Goal: Task Accomplishment & Management: Use online tool/utility

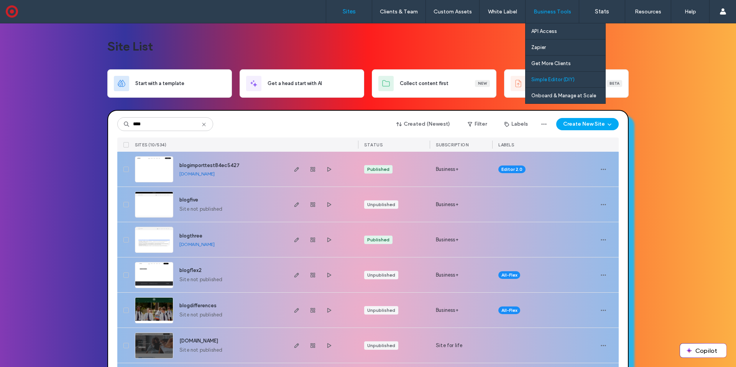
click at [559, 82] on label "Simple Editor (DIY)" at bounding box center [552, 80] width 43 height 6
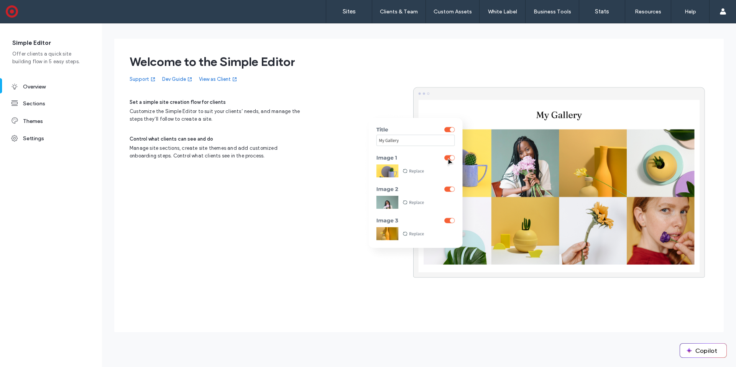
click at [219, 77] on link "View as Client" at bounding box center [218, 79] width 39 height 8
click at [345, 13] on label "Sites" at bounding box center [349, 11] width 13 height 7
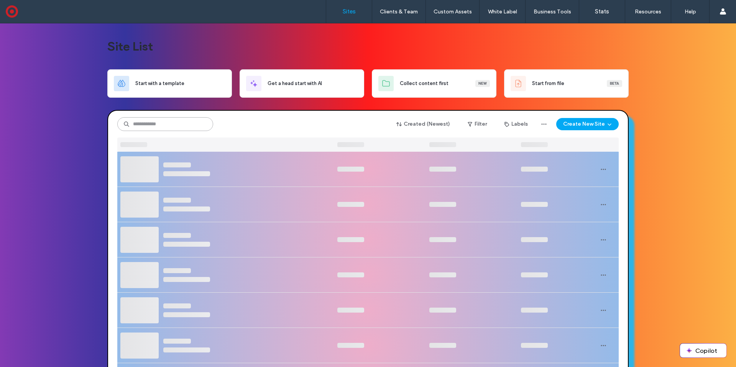
click at [161, 123] on input at bounding box center [165, 124] width 96 height 14
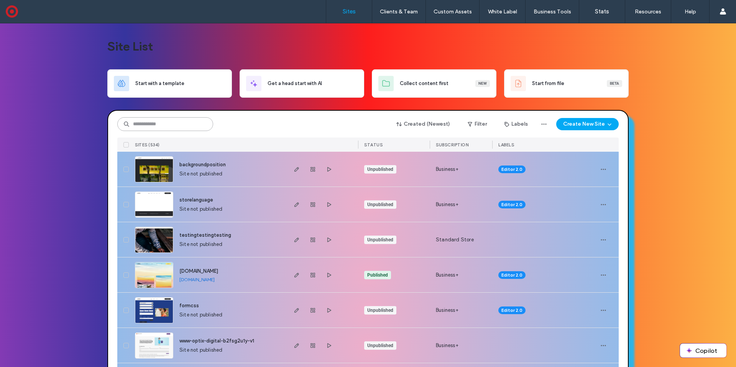
click at [159, 126] on input at bounding box center [165, 124] width 96 height 14
type input "****"
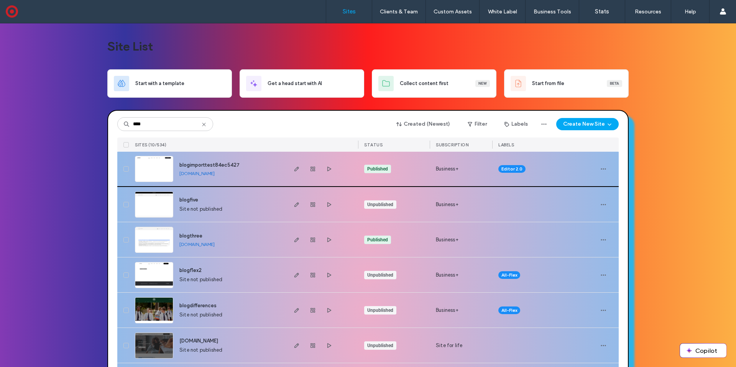
click at [180, 173] on link "blogimporttest84ec5427.multiscreensite.com" at bounding box center [196, 173] width 35 height 6
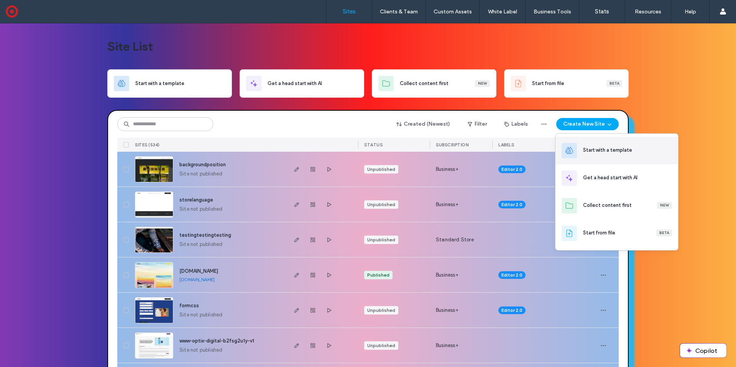
click at [608, 149] on div "Start with a template" at bounding box center [607, 150] width 49 height 8
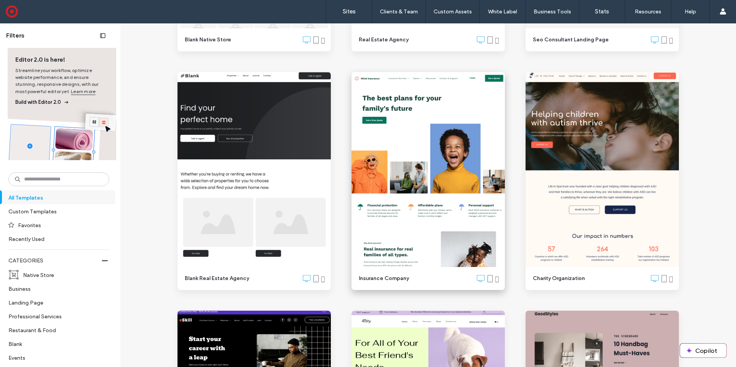
scroll to position [992, 0]
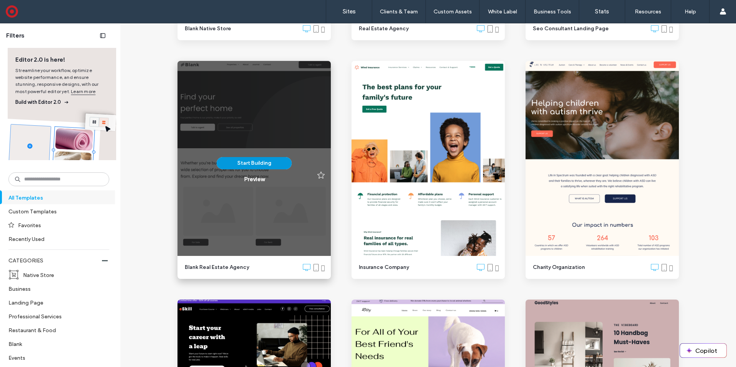
click at [238, 164] on button "Start Building" at bounding box center [253, 163] width 75 height 12
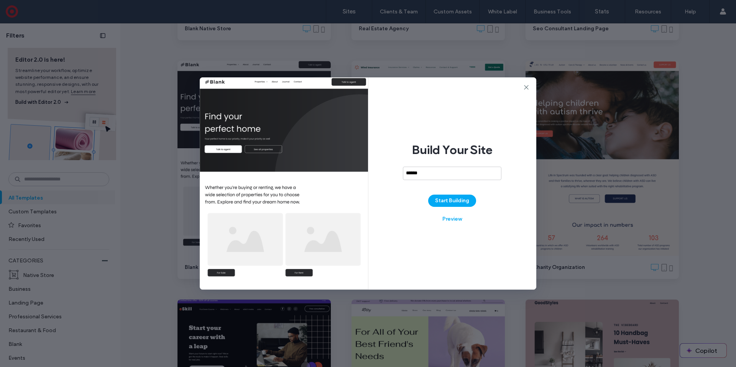
type input "******"
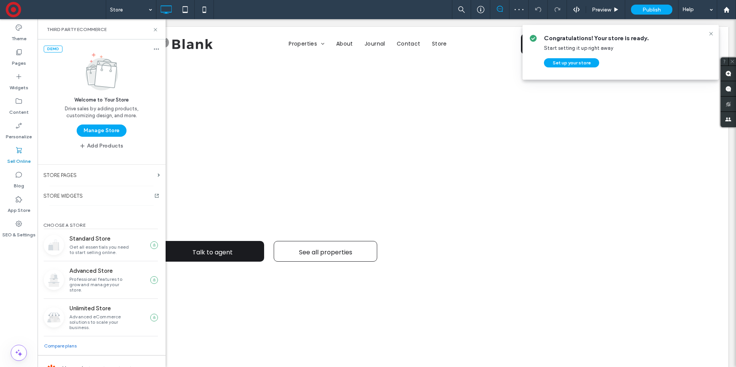
click at [100, 131] on div at bounding box center [368, 183] width 736 height 367
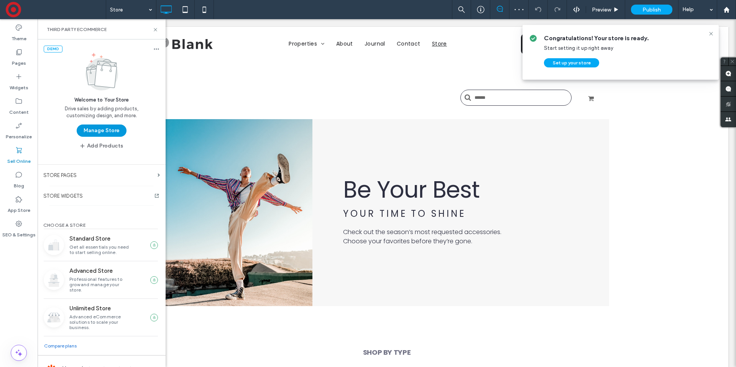
click at [100, 132] on button "Manage Store" at bounding box center [102, 131] width 50 height 12
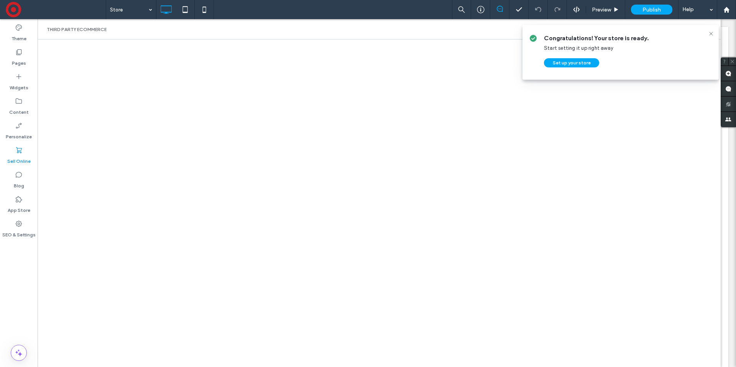
drag, startPoint x: 713, startPoint y: 33, endPoint x: 700, endPoint y: 38, distance: 14.2
click at [706, 35] on div at bounding box center [710, 34] width 9 height 6
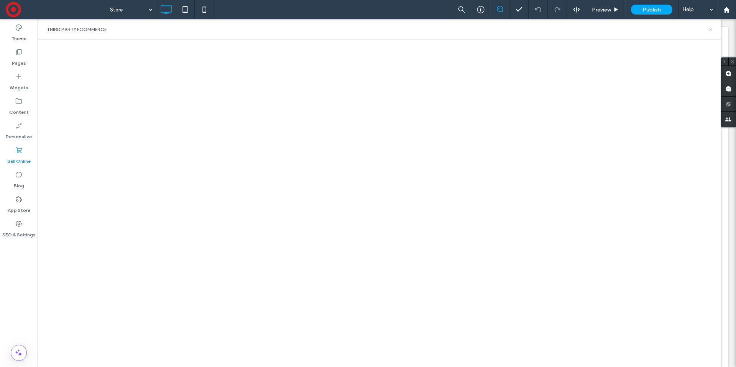
click at [710, 30] on icon at bounding box center [710, 30] width 6 height 6
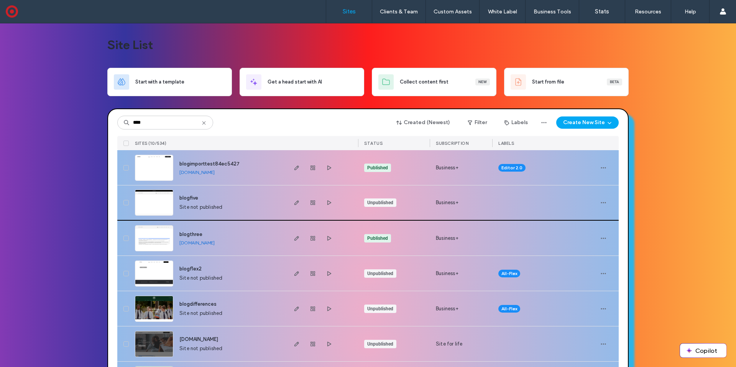
scroll to position [2, 0]
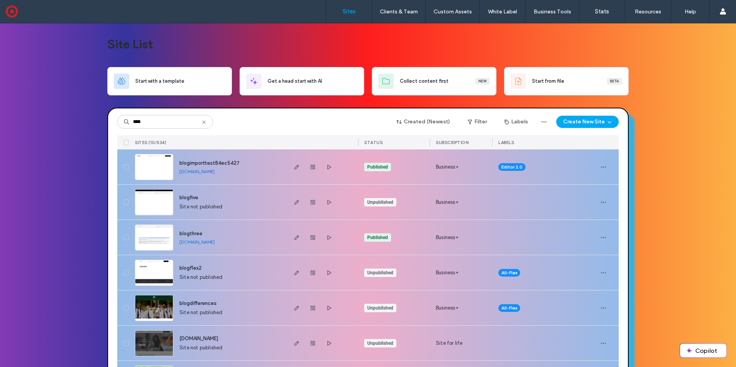
click at [201, 123] on icon at bounding box center [204, 122] width 6 height 6
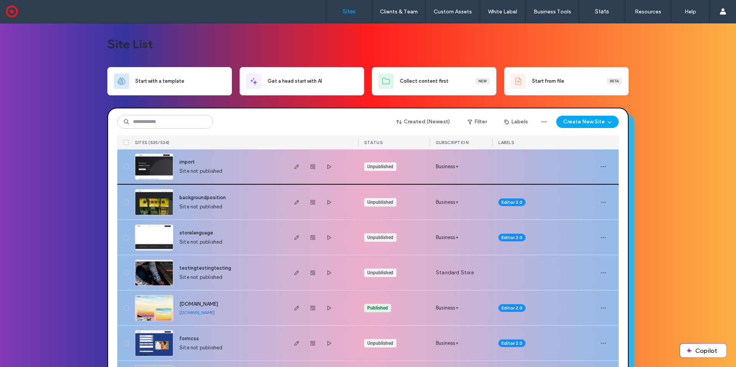
click at [150, 166] on img at bounding box center [154, 180] width 38 height 52
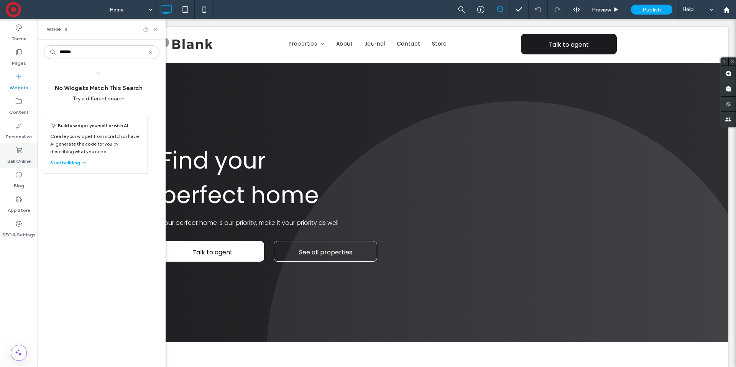
type input "******"
click at [19, 154] on icon at bounding box center [19, 150] width 8 height 8
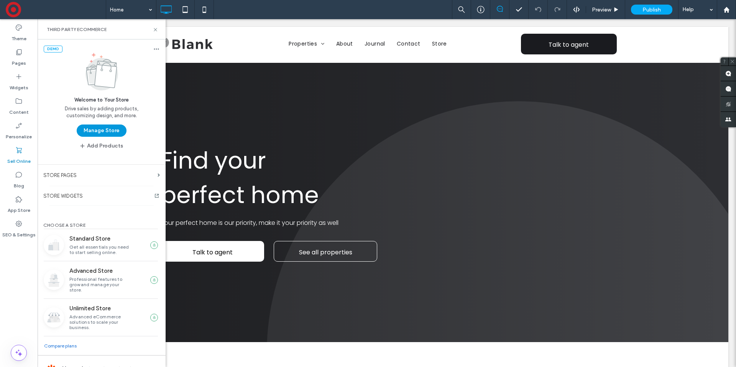
click at [109, 133] on button "Manage Store" at bounding box center [102, 131] width 50 height 12
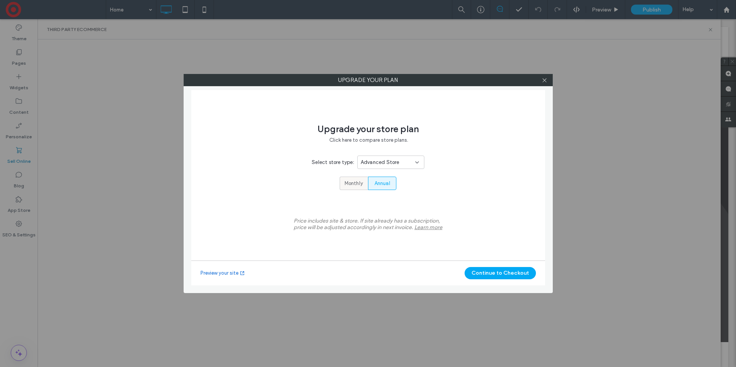
click at [349, 182] on span "Monthly" at bounding box center [353, 184] width 18 height 8
click at [495, 272] on button "Continue to Checkout" at bounding box center [499, 273] width 71 height 12
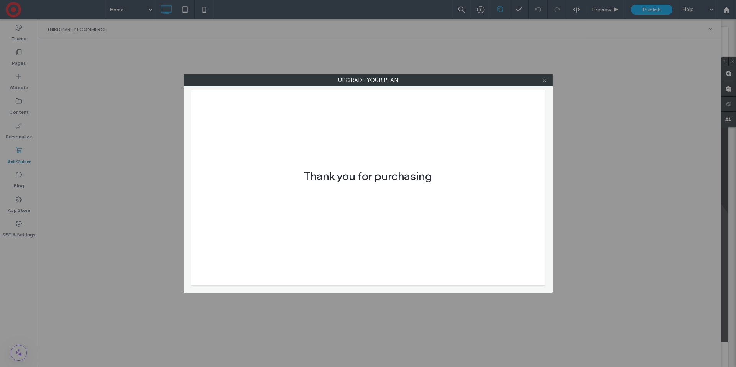
click at [545, 81] on use at bounding box center [544, 80] width 4 height 4
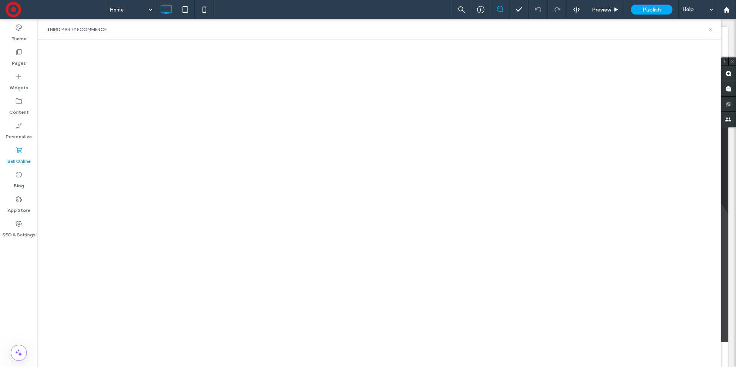
click at [710, 30] on use at bounding box center [709, 29] width 3 height 3
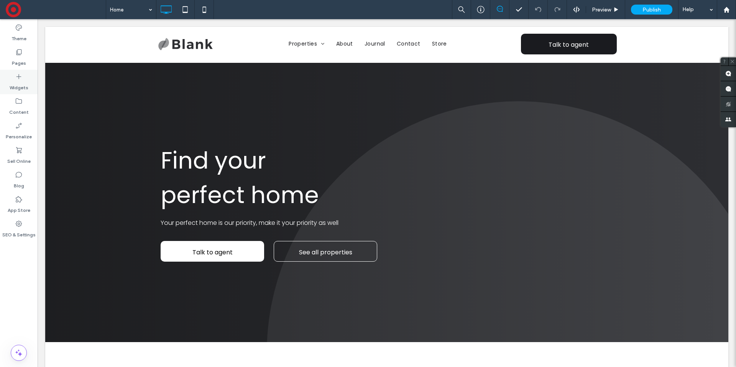
click at [25, 85] on label "Widgets" at bounding box center [19, 85] width 19 height 11
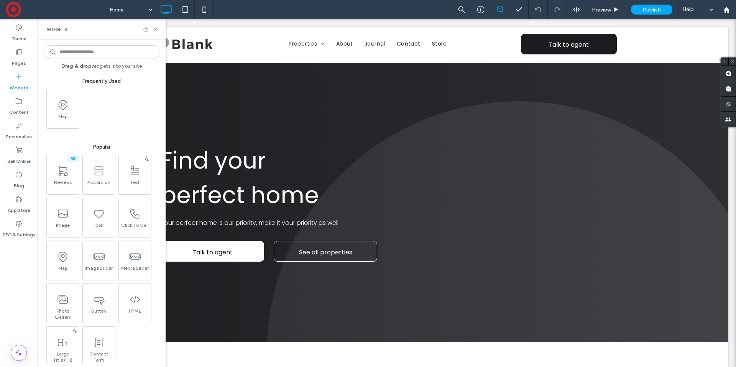
click at [125, 55] on input at bounding box center [102, 52] width 116 height 14
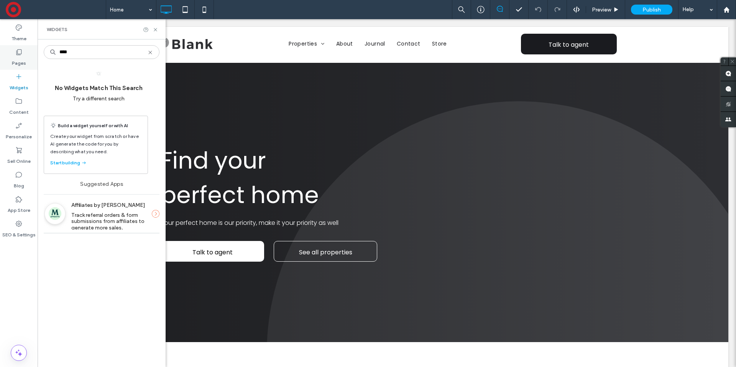
type input "****"
click at [25, 62] on label "Pages" at bounding box center [19, 61] width 14 height 11
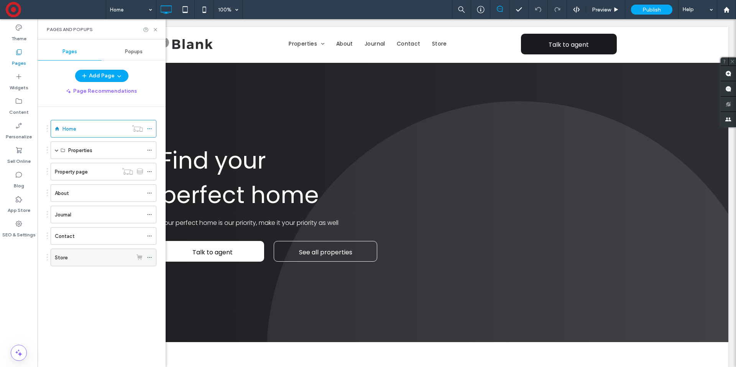
click at [87, 255] on div "Store" at bounding box center [93, 258] width 77 height 8
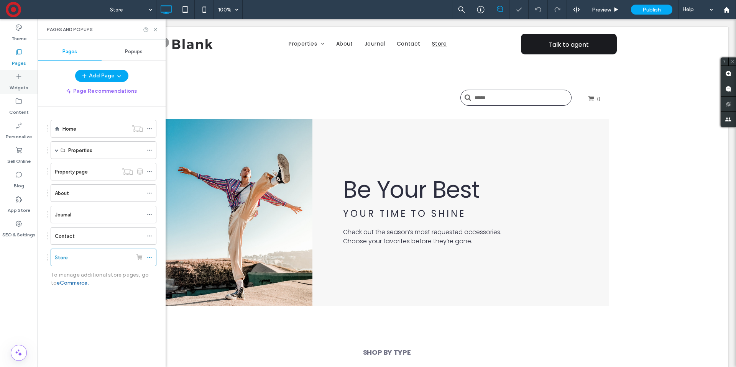
click at [25, 79] on div "Widgets" at bounding box center [19, 82] width 38 height 25
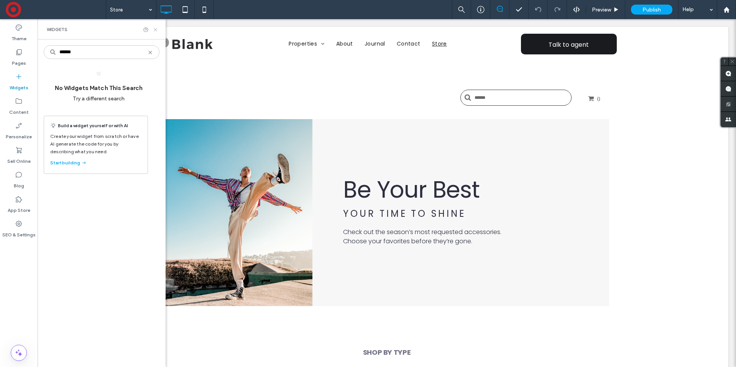
type input "******"
click at [156, 30] on icon at bounding box center [155, 30] width 6 height 6
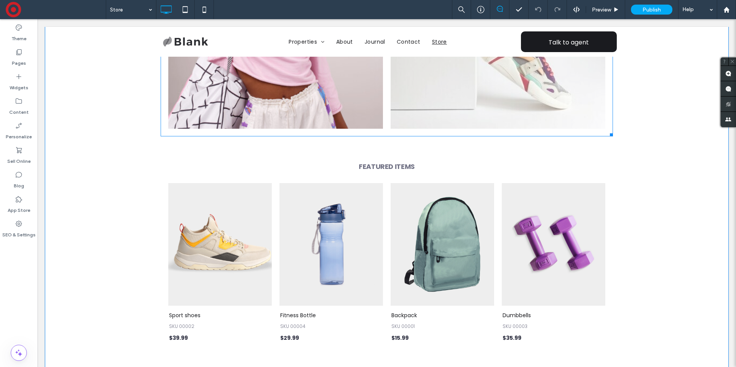
scroll to position [456, 0]
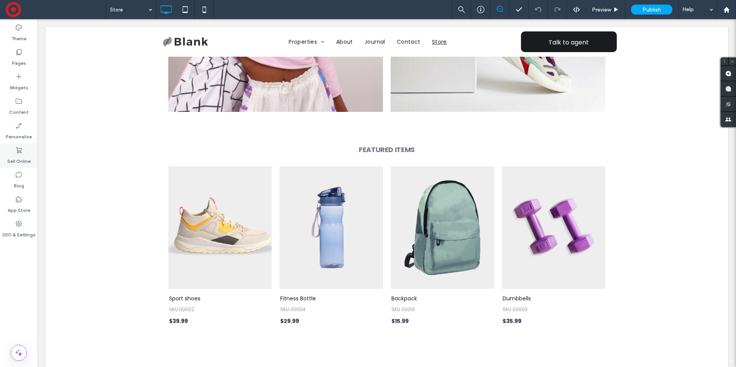
click at [23, 149] on div "Sell Online" at bounding box center [19, 155] width 38 height 25
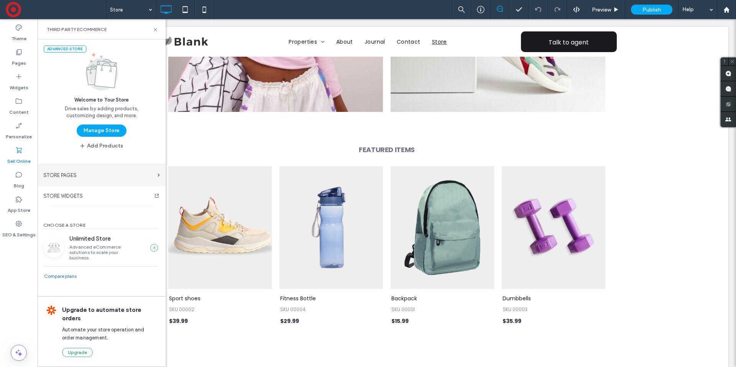
click at [85, 174] on label "STORE PAGES" at bounding box center [98, 175] width 111 height 13
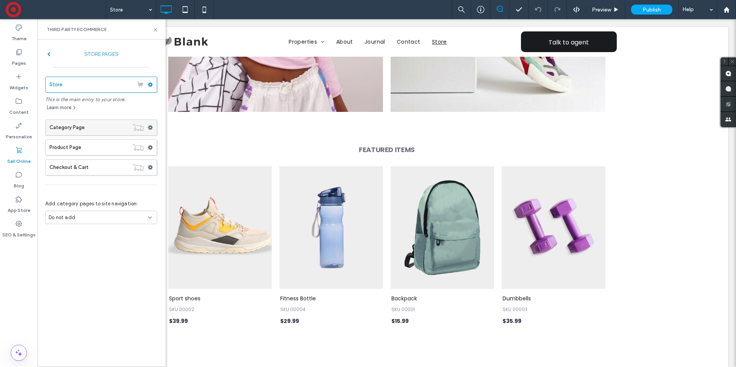
click at [84, 127] on label "Category Page" at bounding box center [88, 127] width 79 height 15
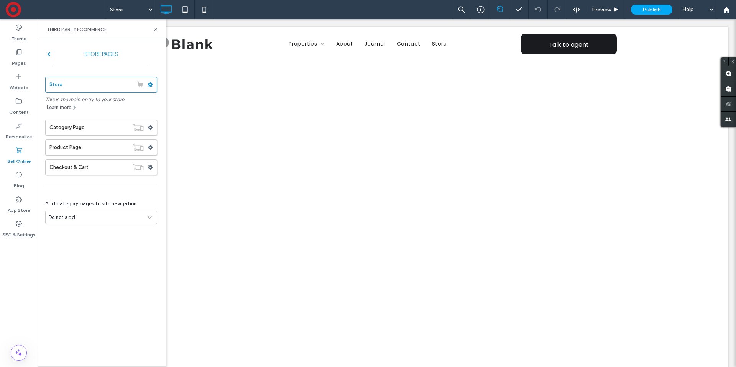
scroll to position [0, 0]
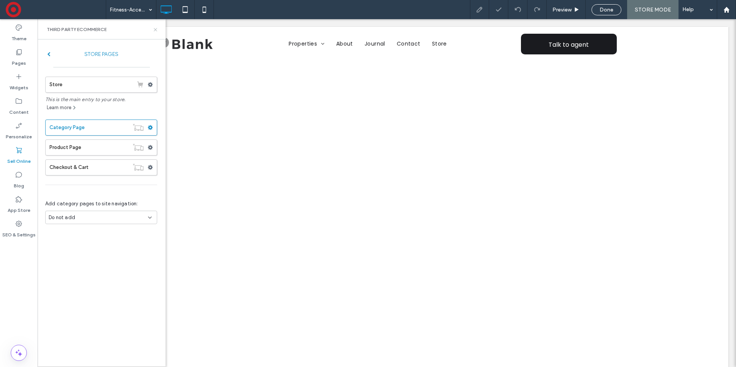
click at [156, 29] on icon at bounding box center [155, 30] width 6 height 6
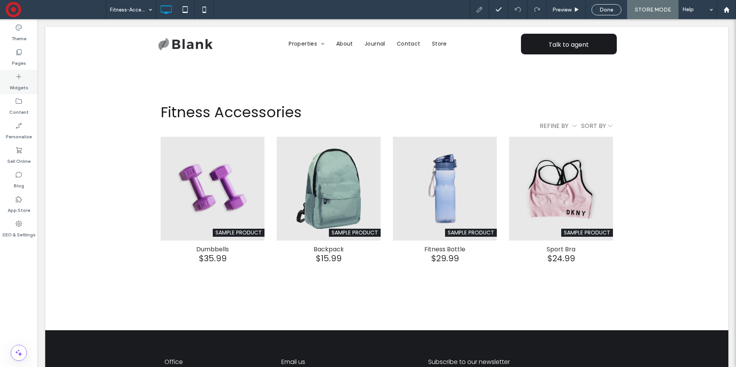
click at [10, 85] on label "Widgets" at bounding box center [19, 85] width 19 height 11
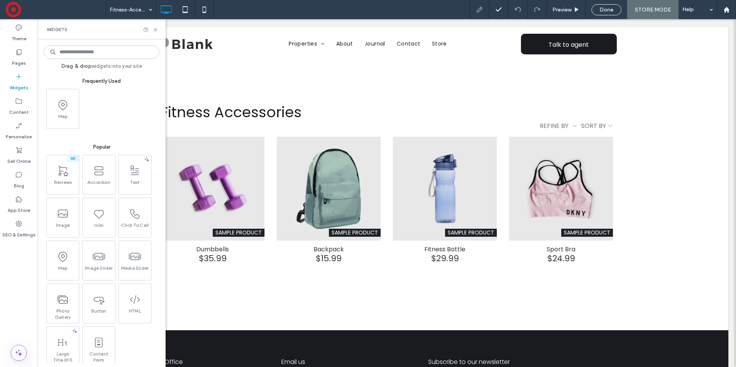
click at [75, 51] on input at bounding box center [102, 52] width 116 height 14
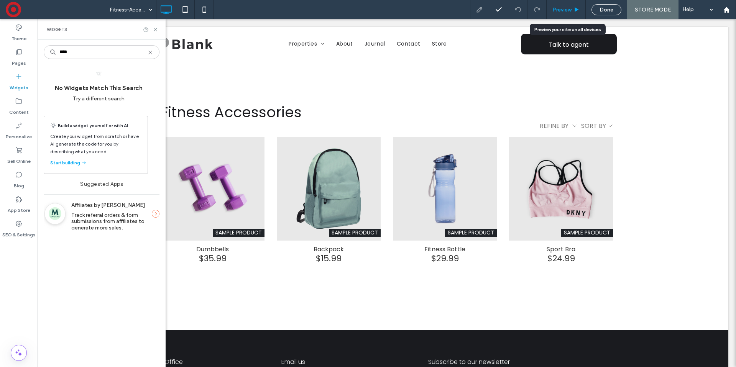
type input "****"
click at [569, 4] on div "Preview" at bounding box center [565, 9] width 39 height 19
click at [564, 11] on span "Preview" at bounding box center [561, 10] width 19 height 7
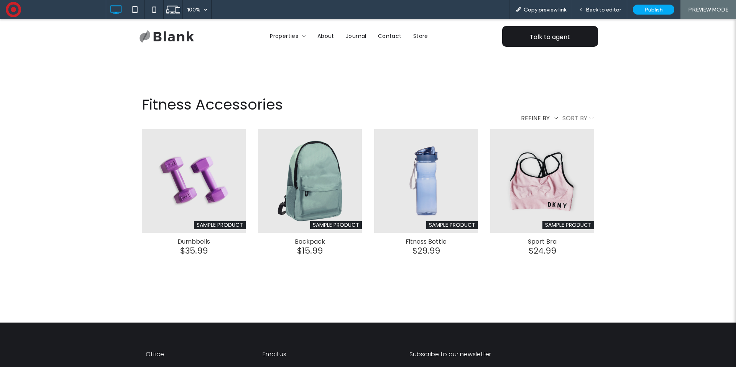
drag, startPoint x: 528, startPoint y: 109, endPoint x: 530, endPoint y: 115, distance: 5.7
click at [529, 114] on div "**********" at bounding box center [368, 184] width 452 height 183
click at [535, 120] on div "Refine by" at bounding box center [536, 118] width 31 height 9
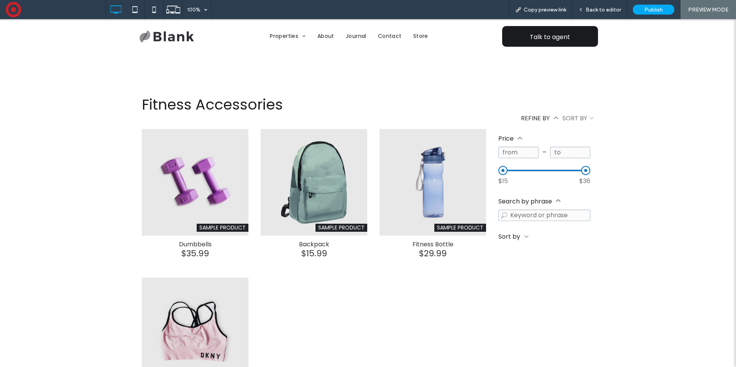
click at [552, 117] on div "Refine by" at bounding box center [539, 118] width 37 height 10
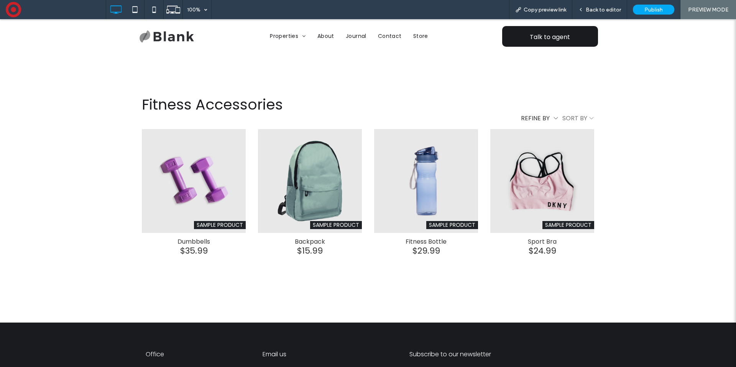
click at [553, 118] on div "Refine by" at bounding box center [539, 118] width 37 height 10
